Goal: Task Accomplishment & Management: Manage account settings

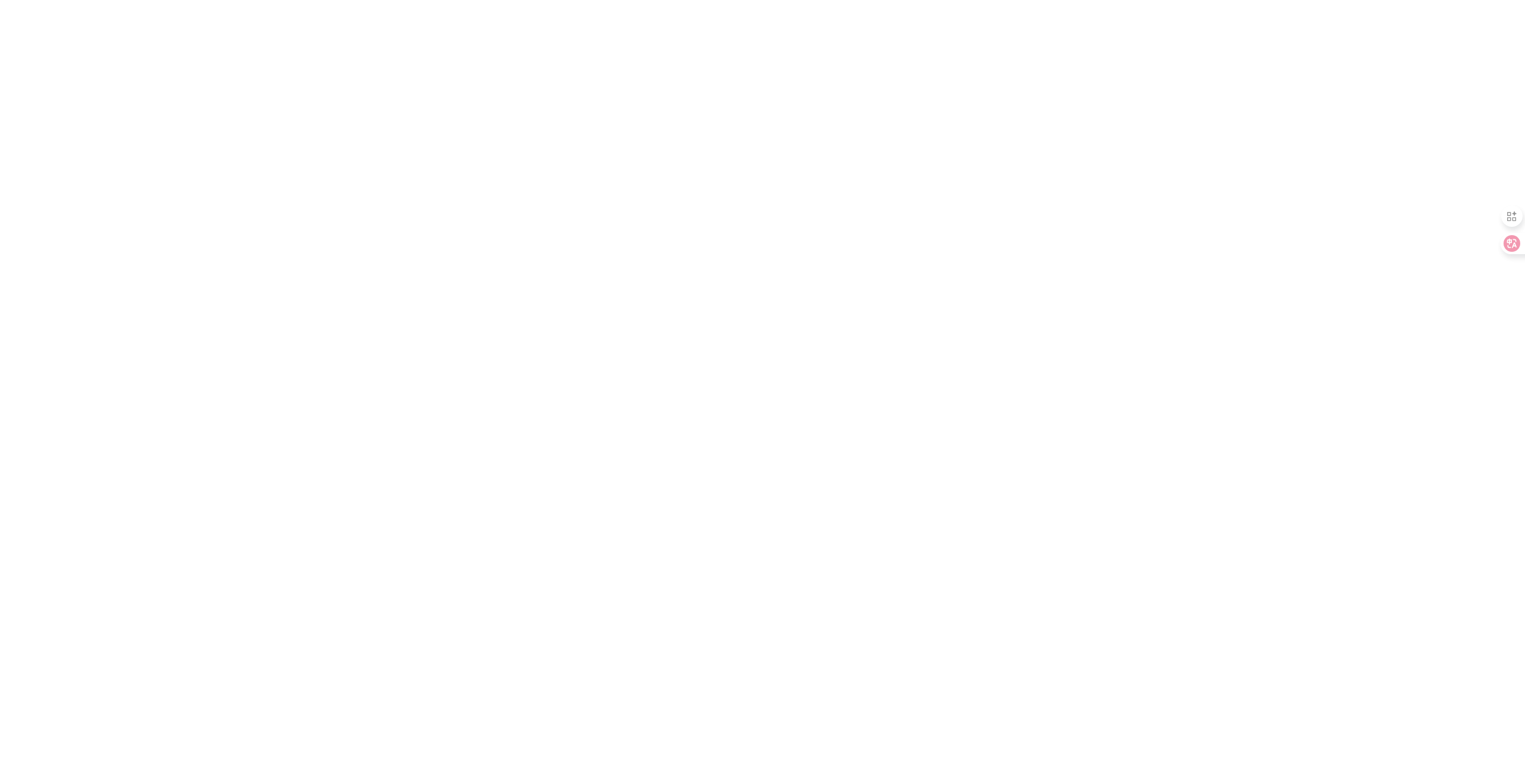
type input "w"
type input "="
type input "w"
type input "王强"
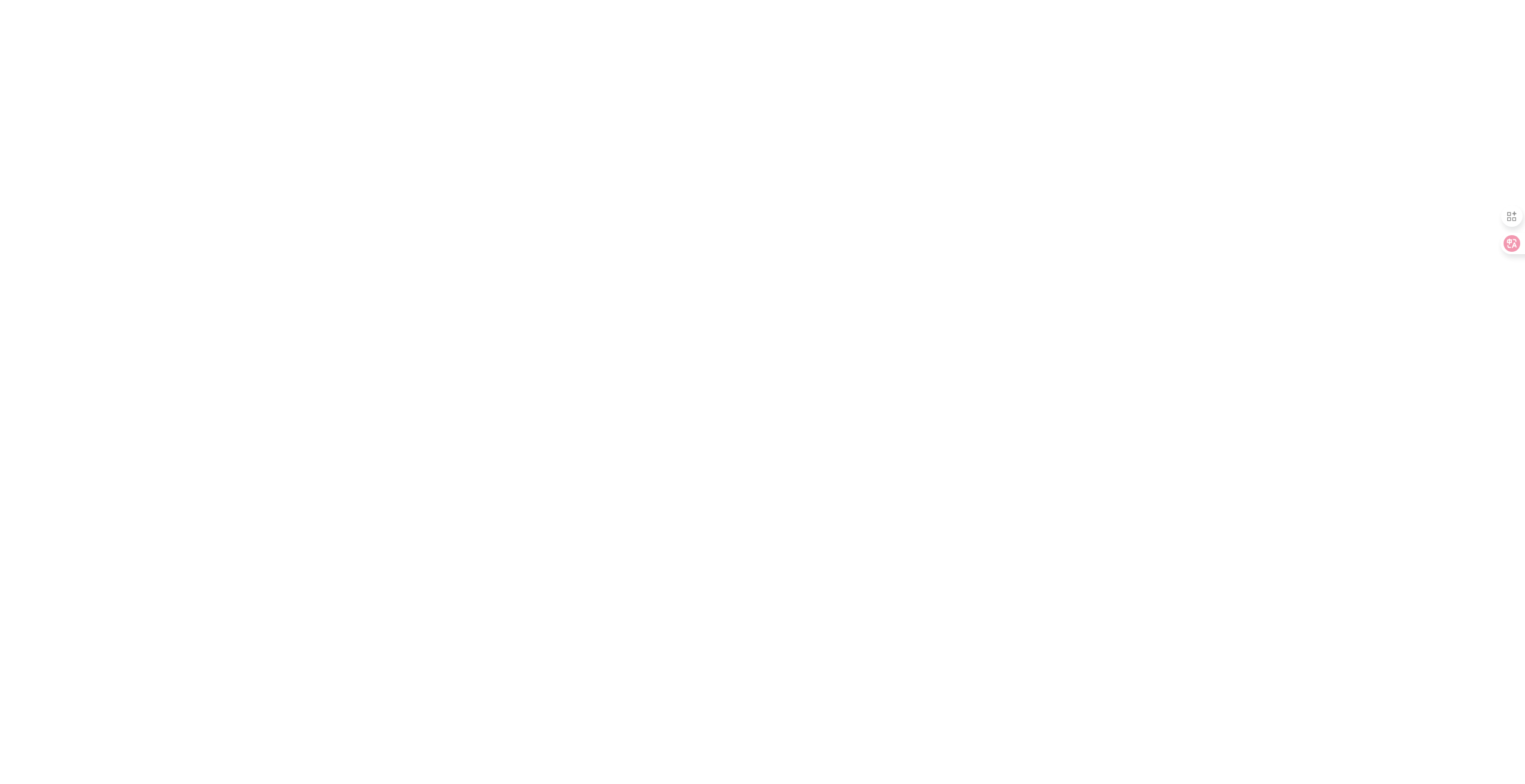
drag, startPoint x: 281, startPoint y: 332, endPoint x: 237, endPoint y: 335, distance: 44.1
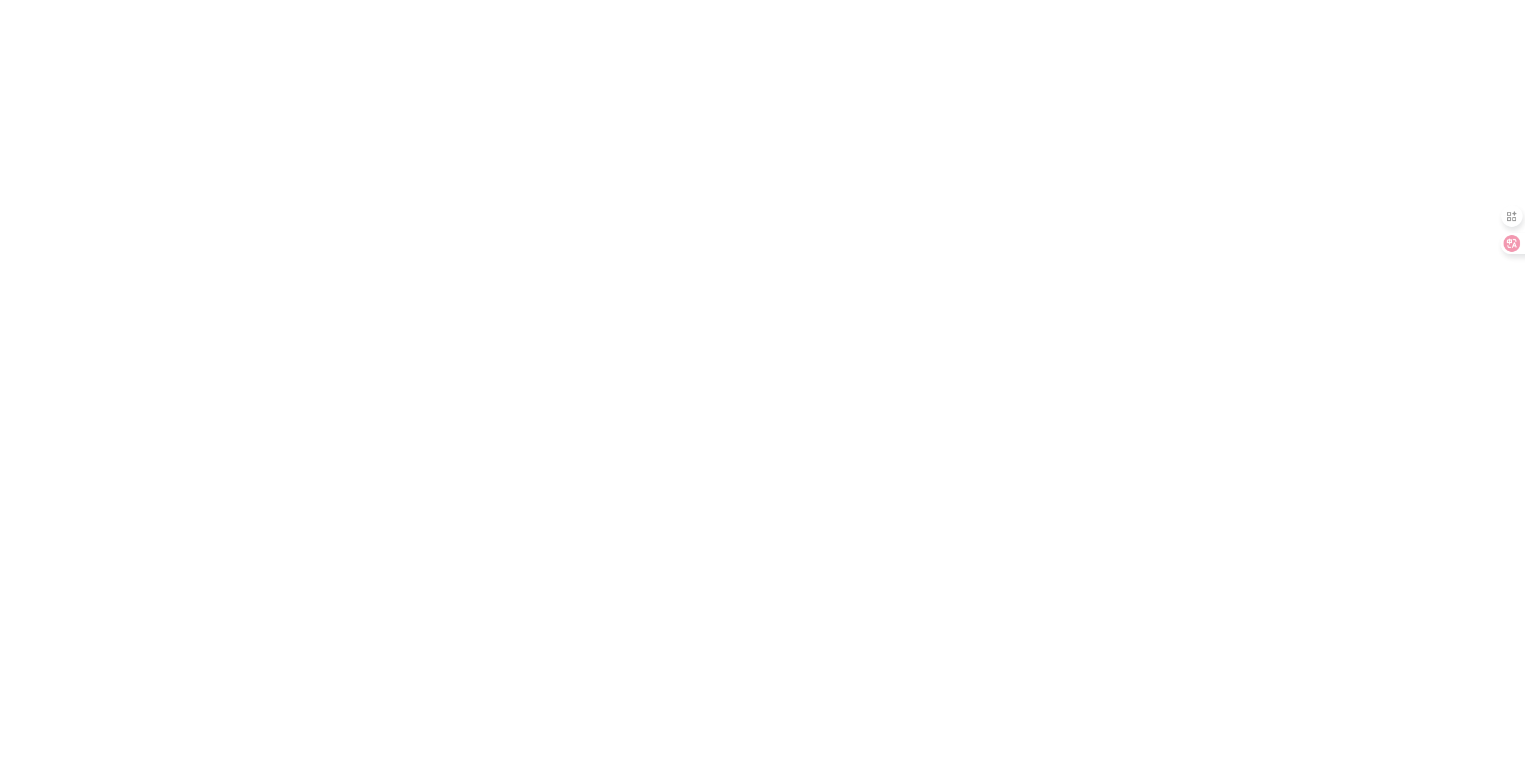
type input "a"
type input "manager"
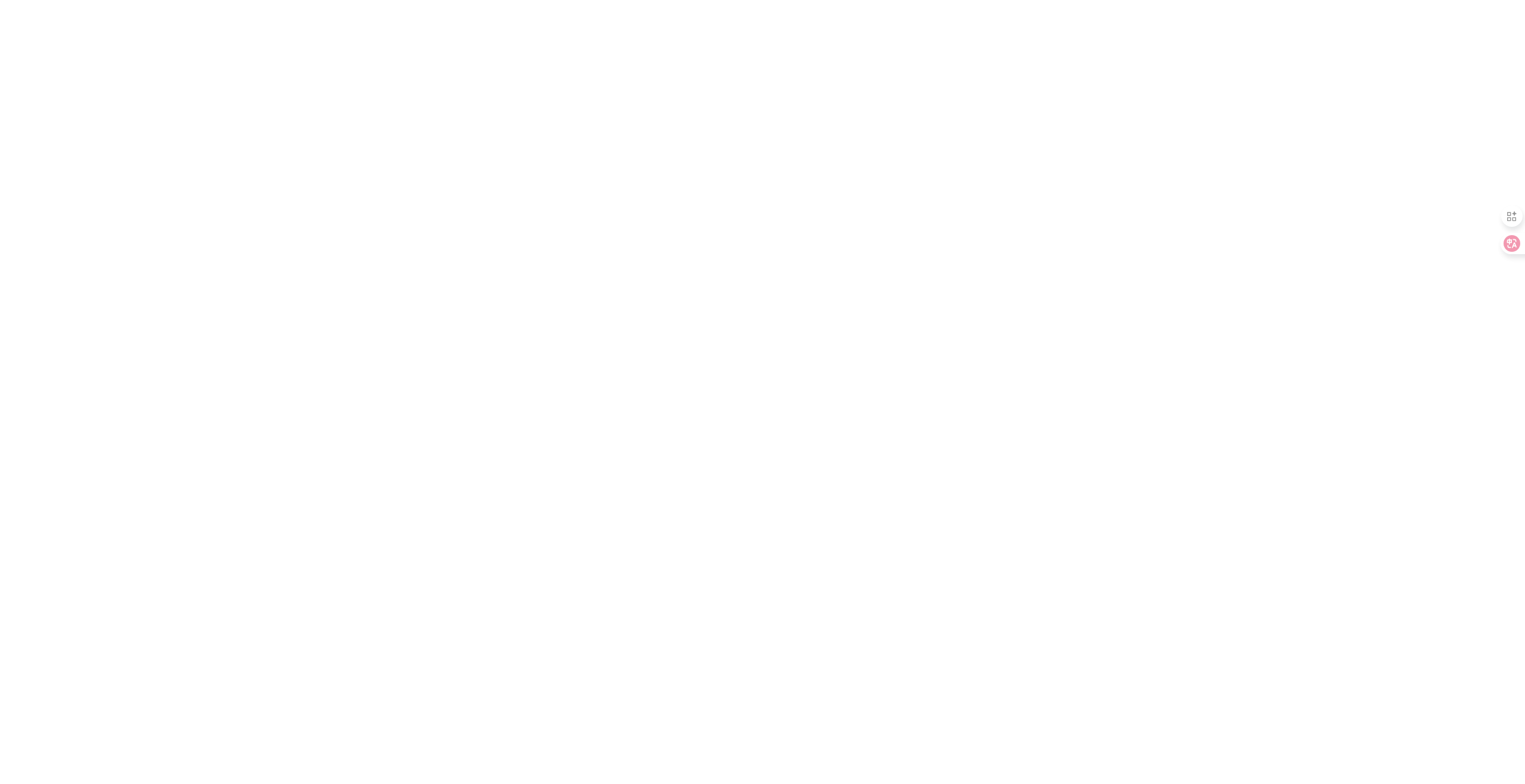
type input "memyself"
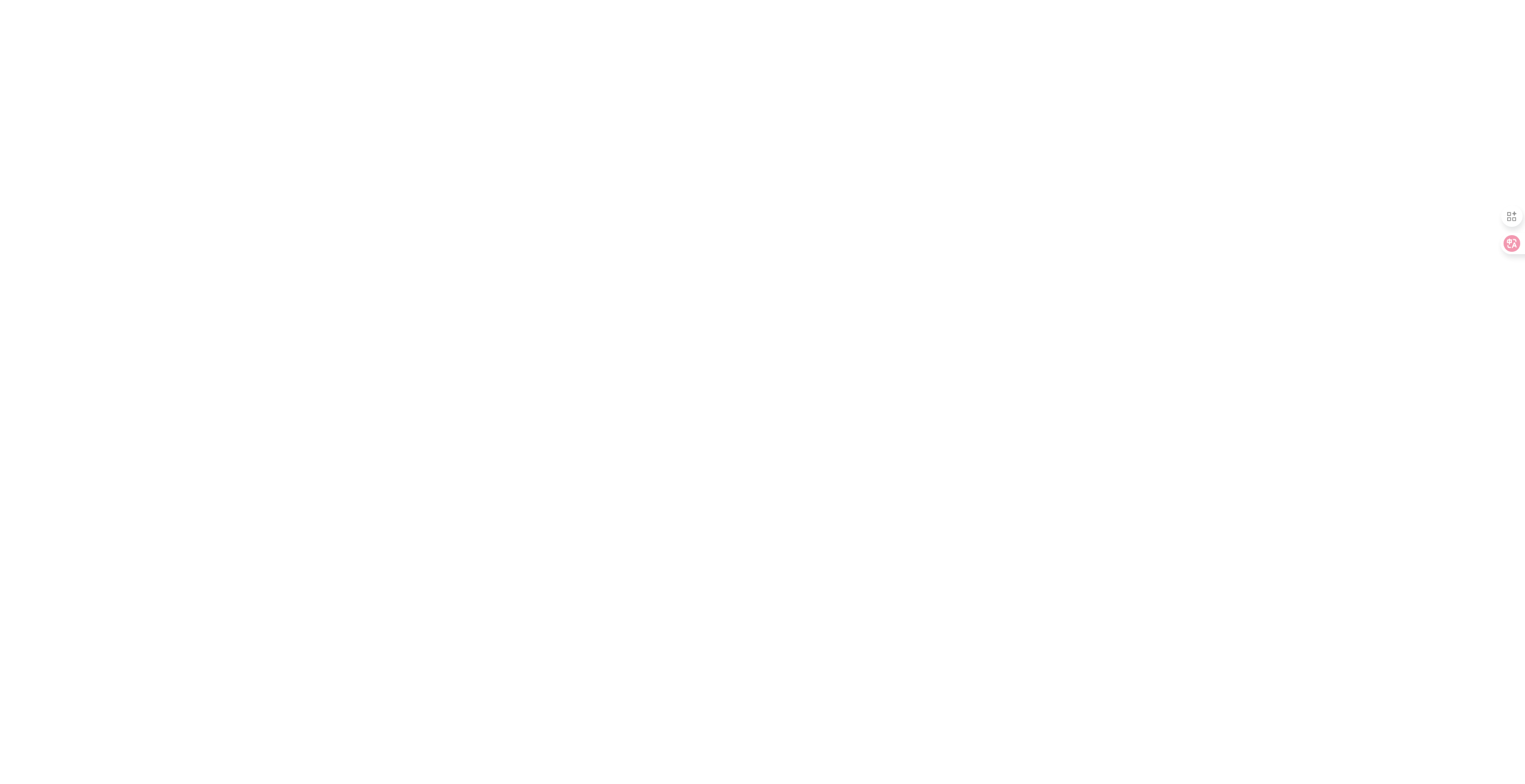
type input "not yet"
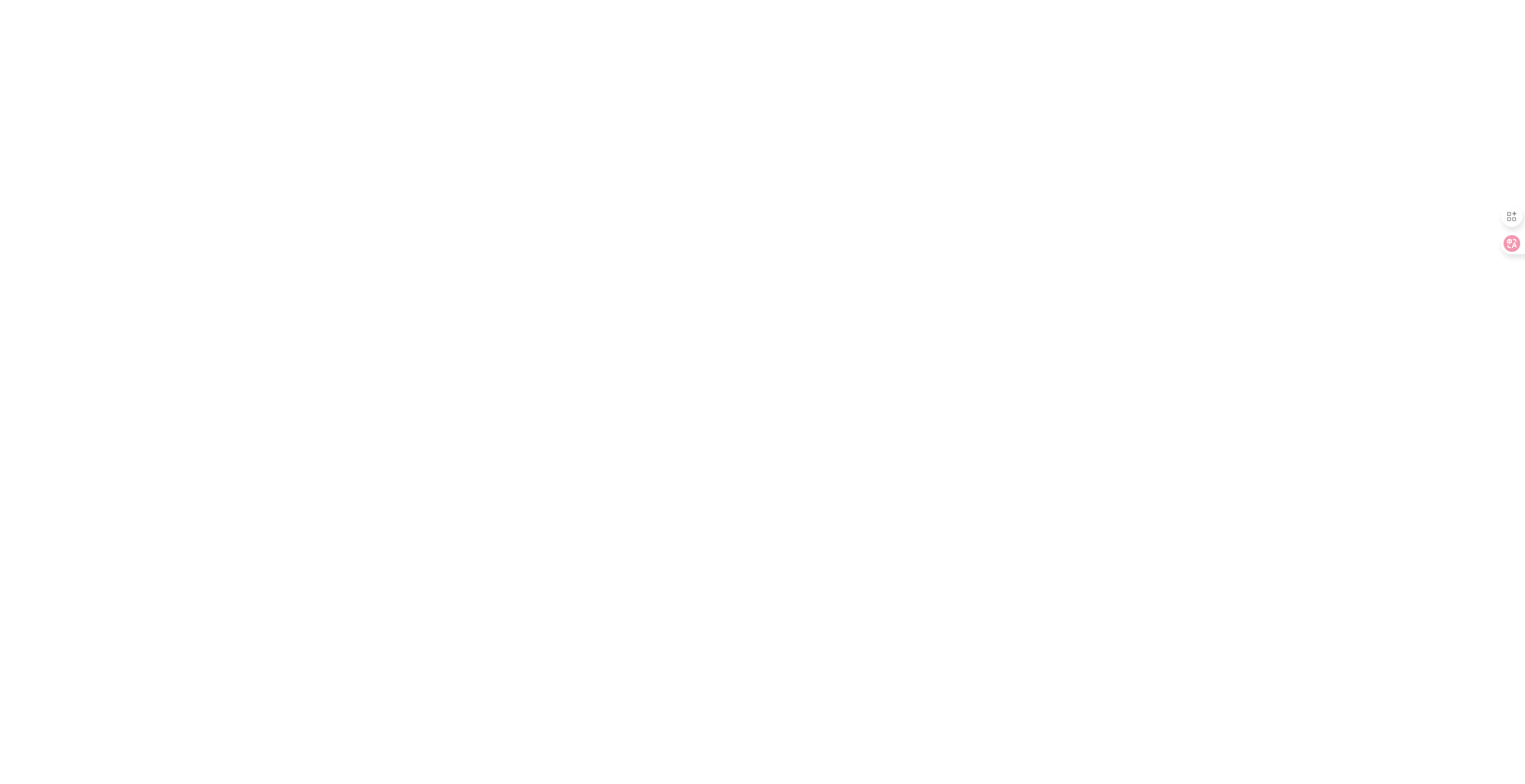
drag, startPoint x: 477, startPoint y: 60, endPoint x: 572, endPoint y: 0, distance: 112.4
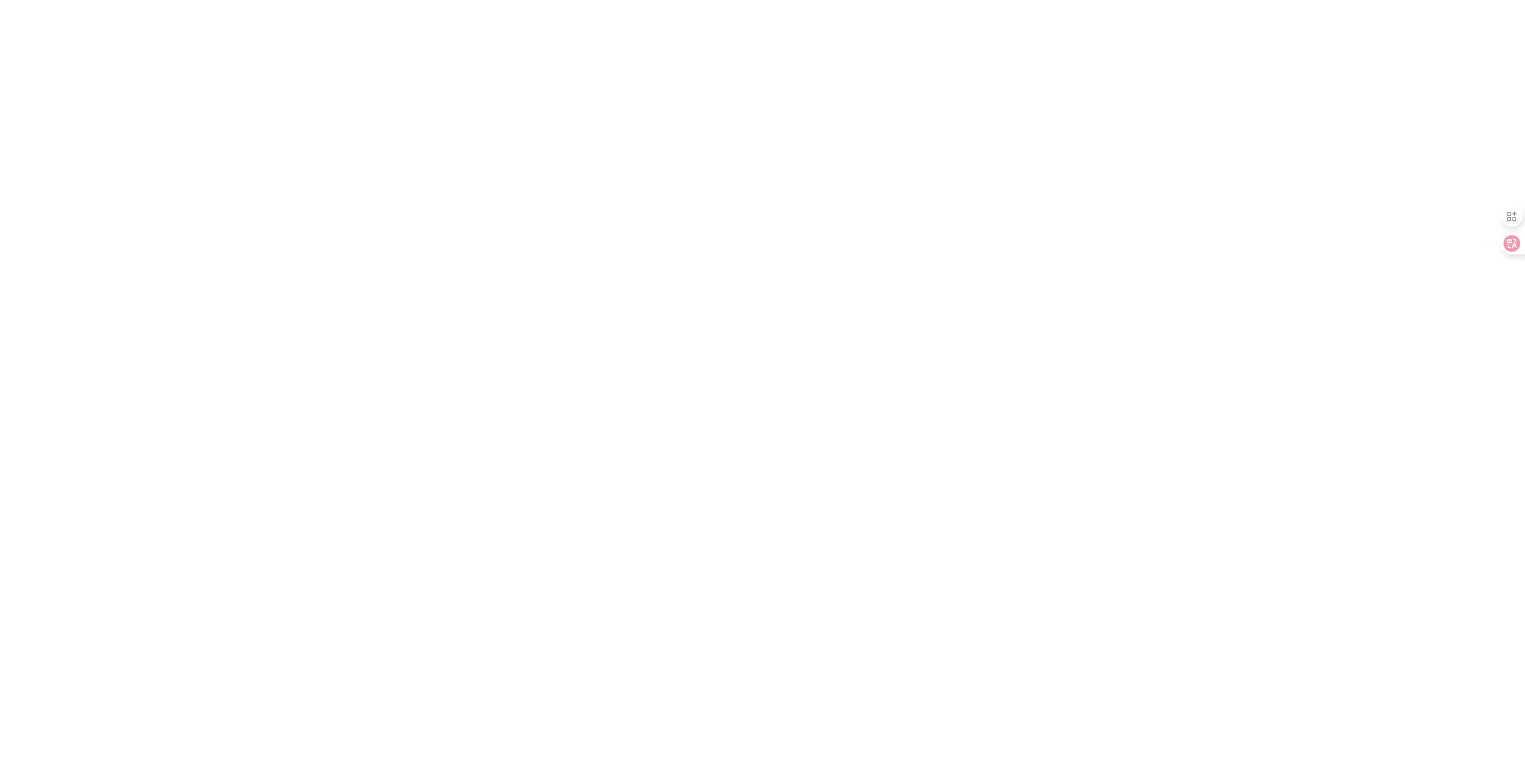
click at [99, 18] on html "M My Design System 王 Home Documentation Analytics Code automation Design system…" at bounding box center [762, 392] width 1525 height 784
click at [92, 159] on div "Settings" at bounding box center [100, 155] width 147 height 12
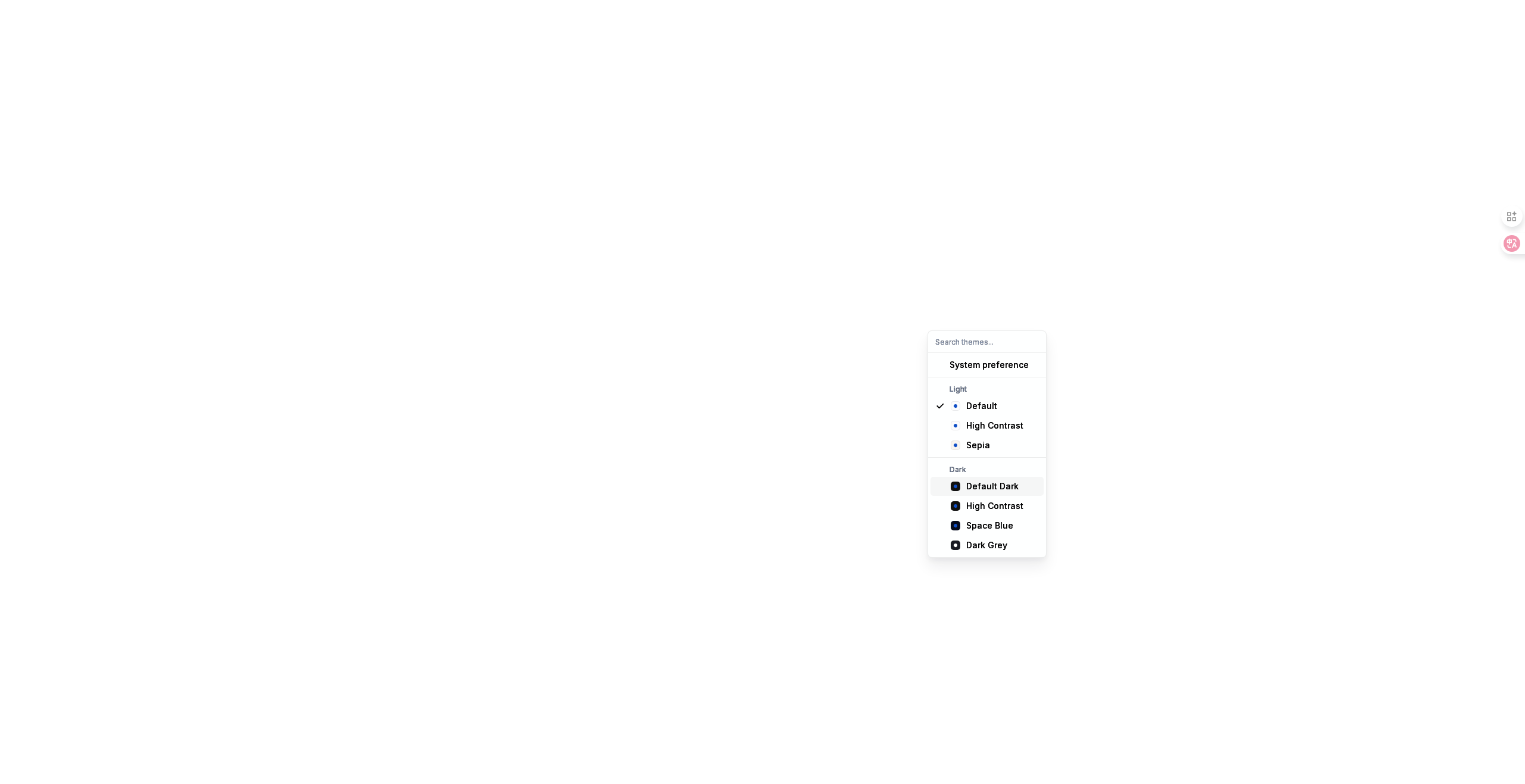
click at [998, 482] on div "Default Dark" at bounding box center [992, 486] width 52 height 12
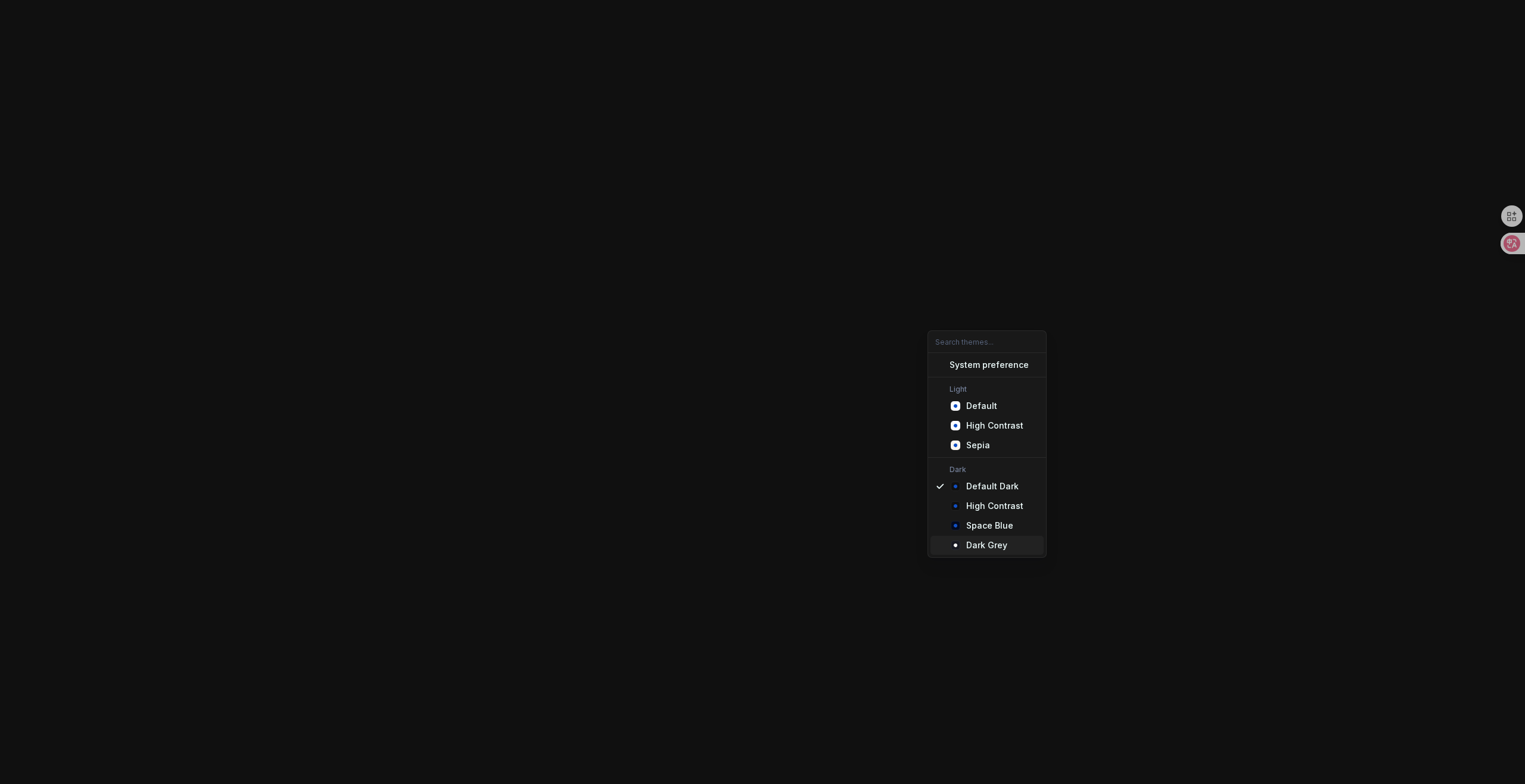
click at [988, 542] on div "Dark Grey" at bounding box center [987, 545] width 41 height 12
type input "#191A23"
type input "#FFFFFF"
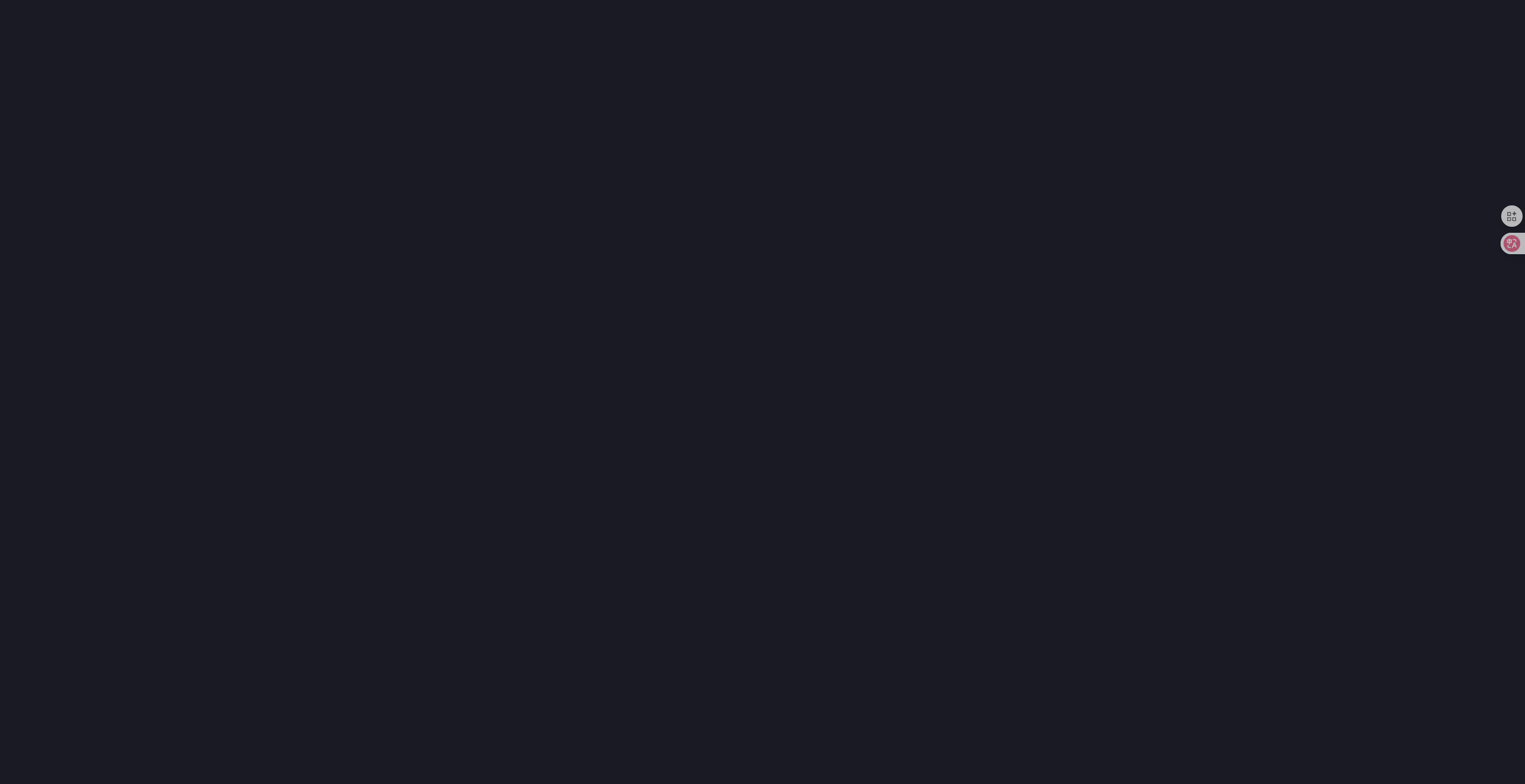
click at [54, 23] on html "M My Design System 王 Back Account Profile Authentication Notifications Workspac…" at bounding box center [762, 392] width 1525 height 784
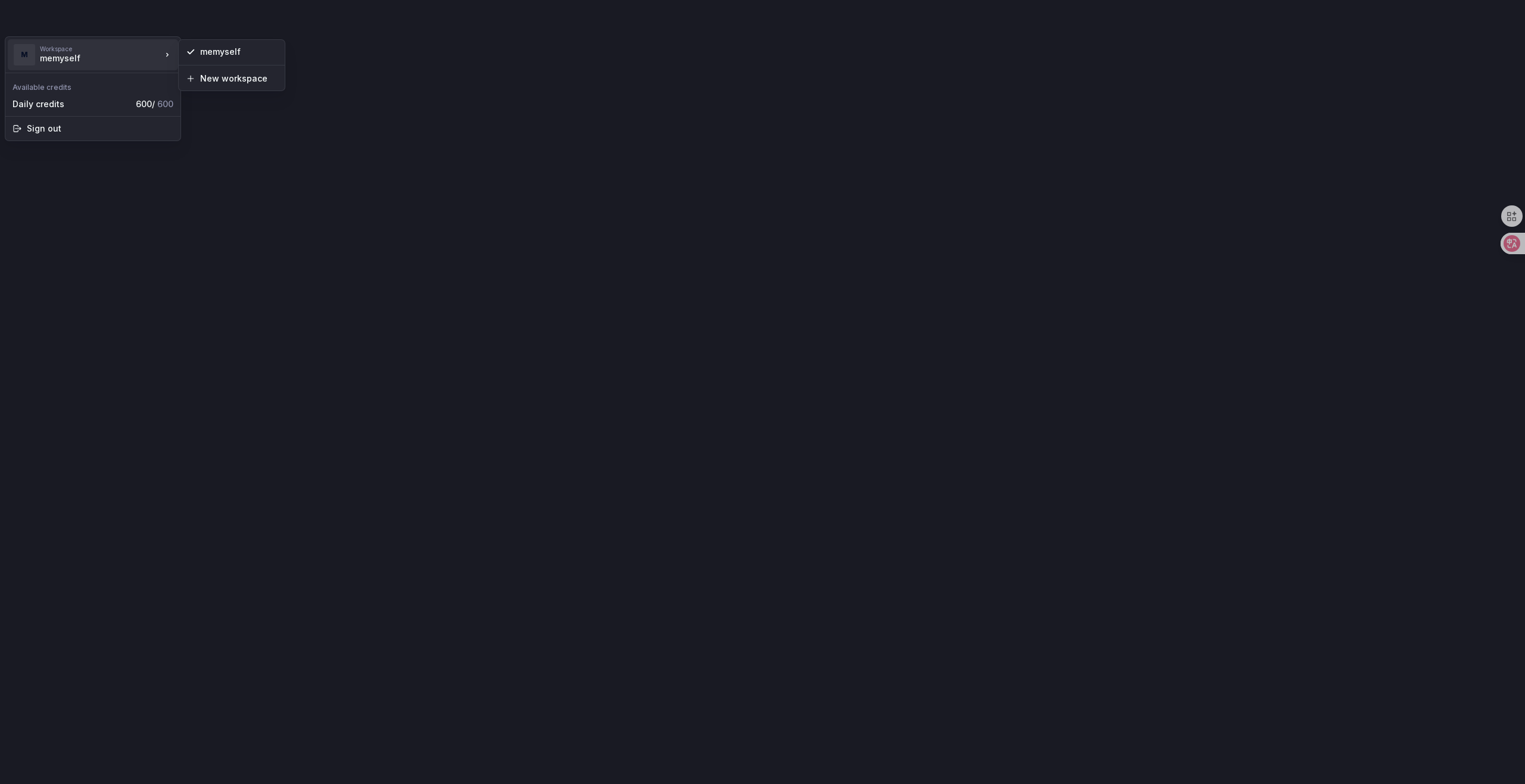
click at [59, 56] on div "memyself" at bounding box center [90, 58] width 102 height 12
click at [71, 54] on div "memyself" at bounding box center [90, 58] width 102 height 12
click at [187, 199] on html "M My Design System 王 Back Account Profile Authentication Notifications Workspac…" at bounding box center [762, 392] width 1525 height 784
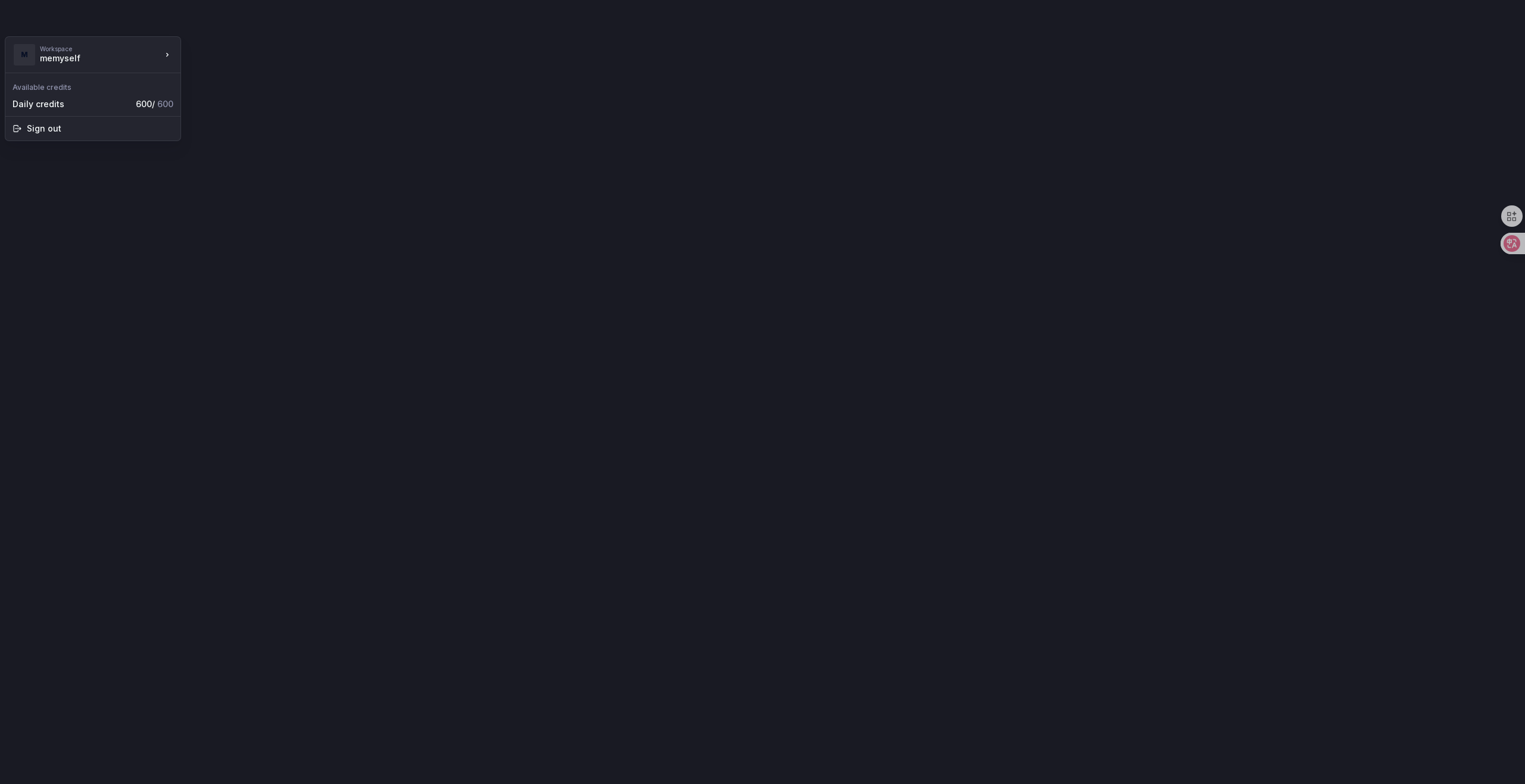
click at [68, 18] on html "M My Design System 王 Back Account Profile Authentication Notifications Workspac…" at bounding box center [762, 392] width 1525 height 784
